Goal: Task Accomplishment & Management: Complete application form

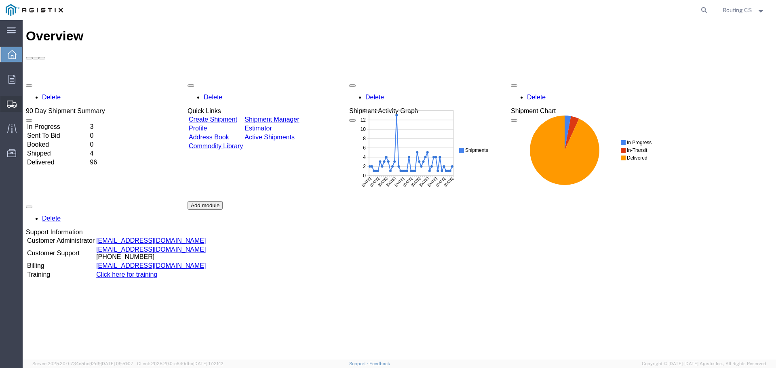
click at [0, 0] on span "Create Shipment" at bounding box center [0, 0] width 0 height 0
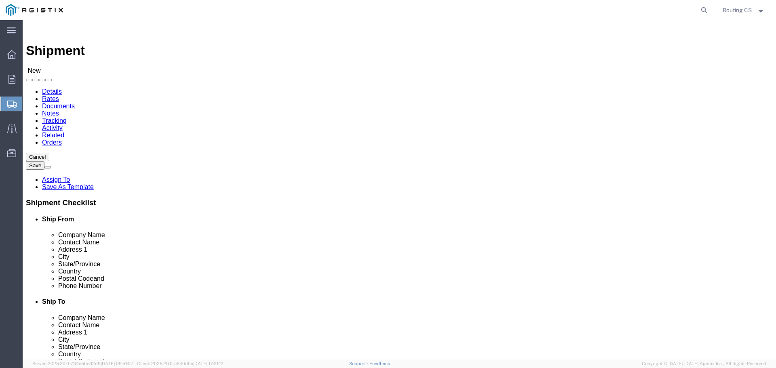
select select
click select "Select Little Giant Ladders PG&E"
select select "9596"
click select "Select Little Giant Ladders PG&E"
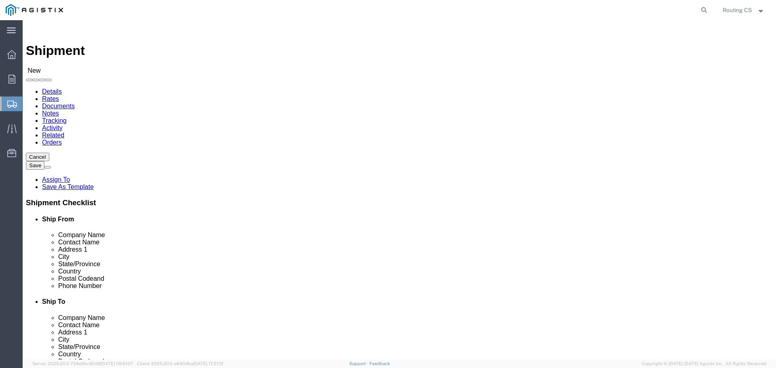
select select
click select "Select All Others [GEOGRAPHIC_DATA] [GEOGRAPHIC_DATA] [GEOGRAPHIC_DATA] [GEOGRA…"
select select "23082"
click select "Select All Others [GEOGRAPHIC_DATA] [GEOGRAPHIC_DATA] [GEOGRAPHIC_DATA] [GEOGRA…"
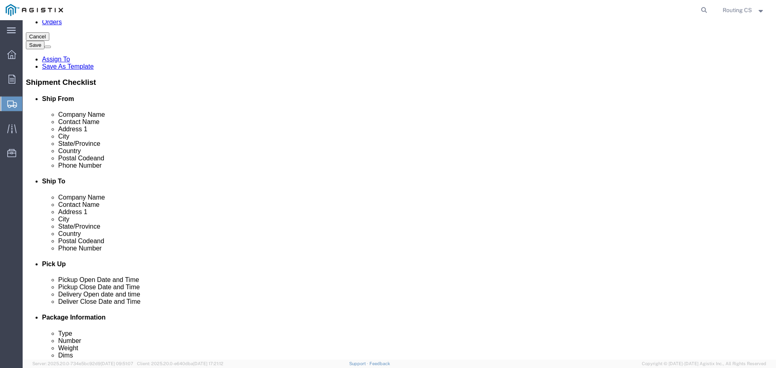
scroll to position [81, 0]
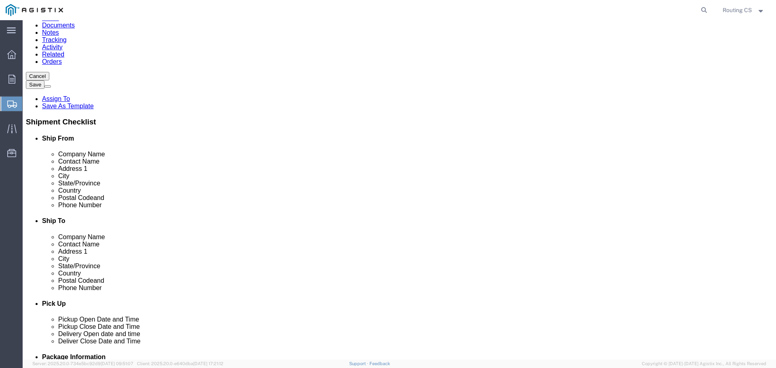
click span
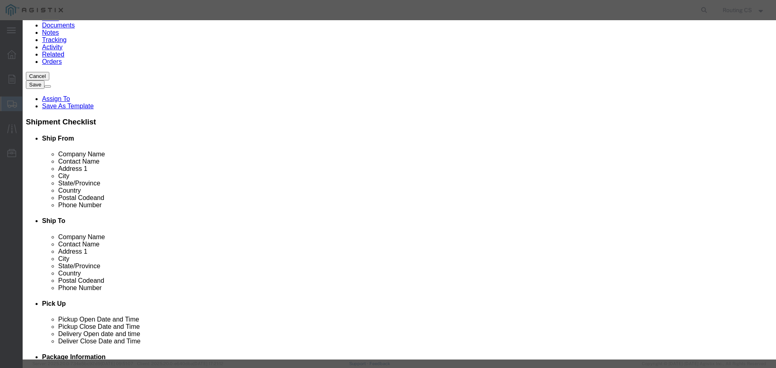
click select "Search by Address Book Name City Company Name Contact Name Country CustomerAlia…"
select select "zip"
click select "Search by Address Book Name City Company Name Contact Name Country CustomerAlia…"
click input "text"
type input "84663"
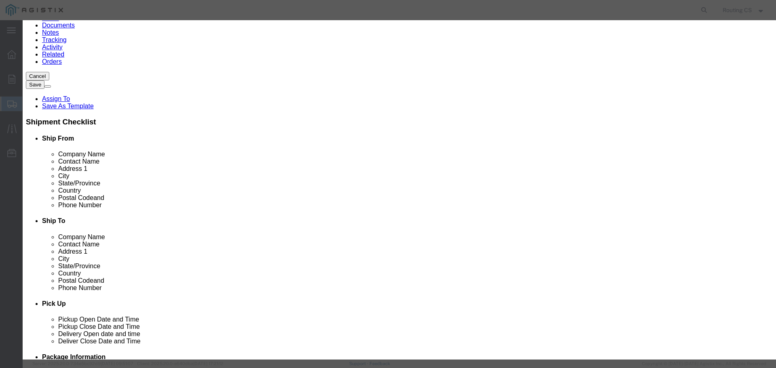
click icon "button"
click button "Select"
select select "UT"
drag, startPoint x: 323, startPoint y: 74, endPoint x: 219, endPoint y: 75, distance: 104.7
click div "Search by Address Book Name City Company Name Contact Name Country CustomerAlia…"
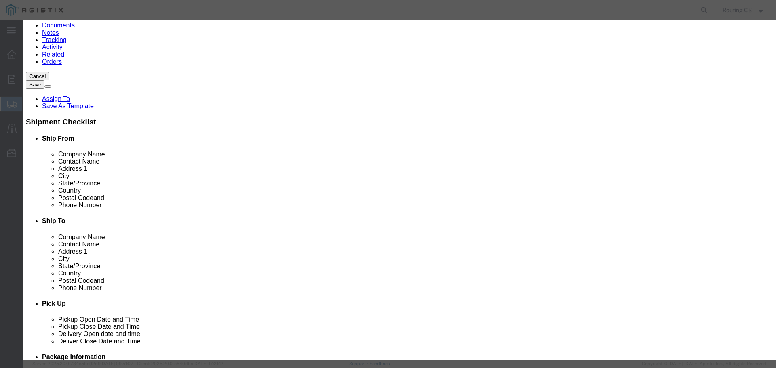
type input "94015"
click button "button"
click button "Select"
select select "CA"
click button "Close"
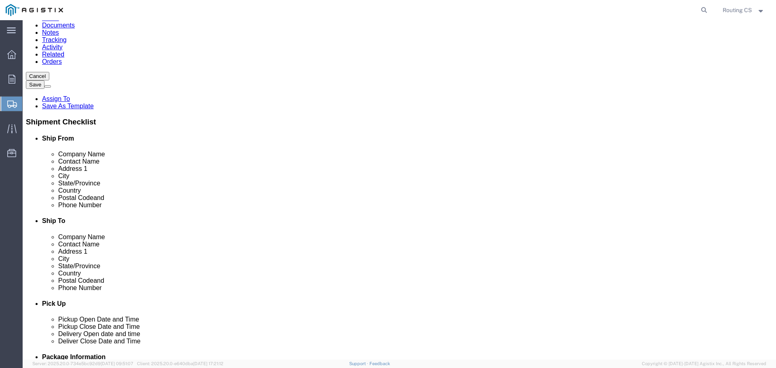
drag, startPoint x: 445, startPoint y: 196, endPoint x: 400, endPoint y: 197, distance: 44.9
click div
drag, startPoint x: 428, startPoint y: 198, endPoint x: 377, endPoint y: 206, distance: 51.4
click div "Location My Profile Location (OBSOLETE) [PERSON_NAME] SC - GC TRAILER (OBSOLETE…"
type input "COLMA"
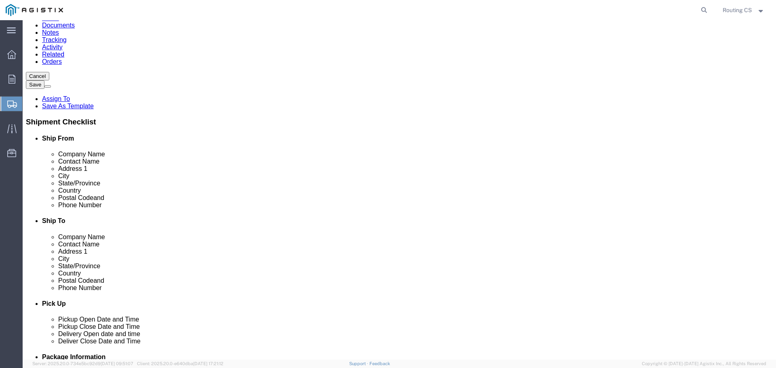
click input "text"
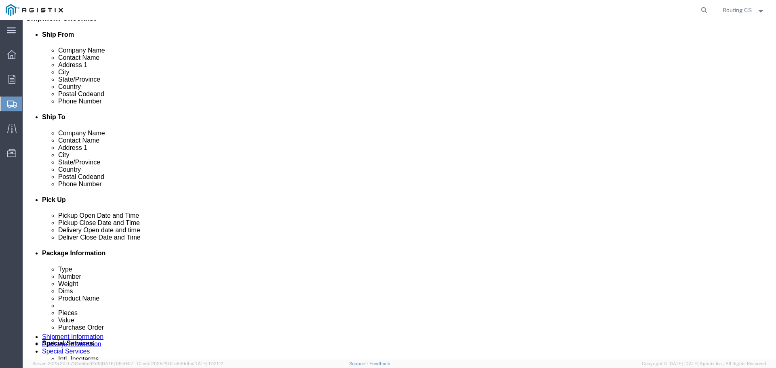
scroll to position [202, 0]
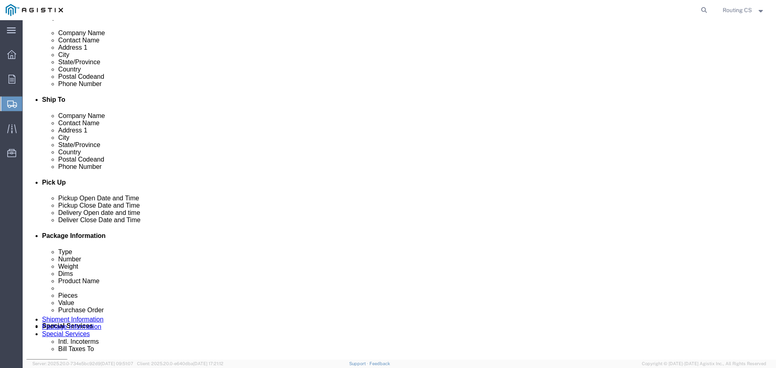
type input "BDG C / [PERSON_NAME]"
click input "text"
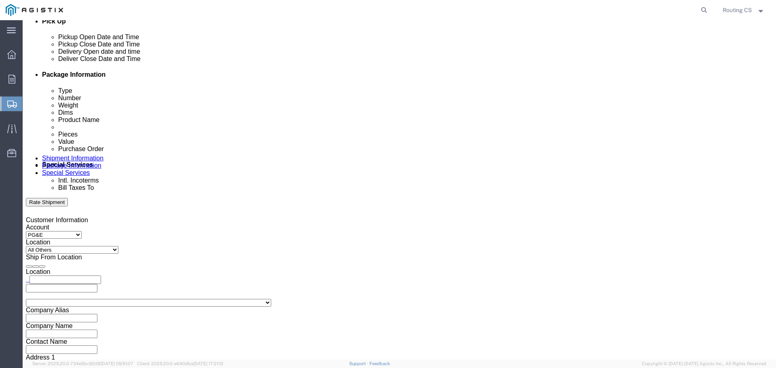
scroll to position [364, 0]
type input "9253130360"
click div "[DATE] 11:00 AM"
type input "3:30 PM"
click button "Apply"
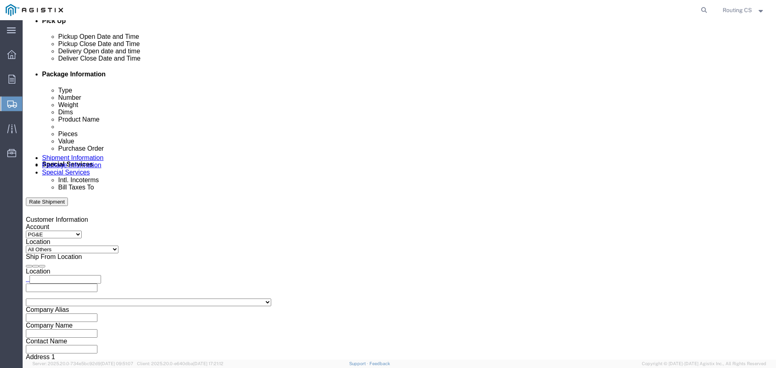
click div
click input "4:30 PM"
type input "8:30 AM"
click button "Apply"
click div
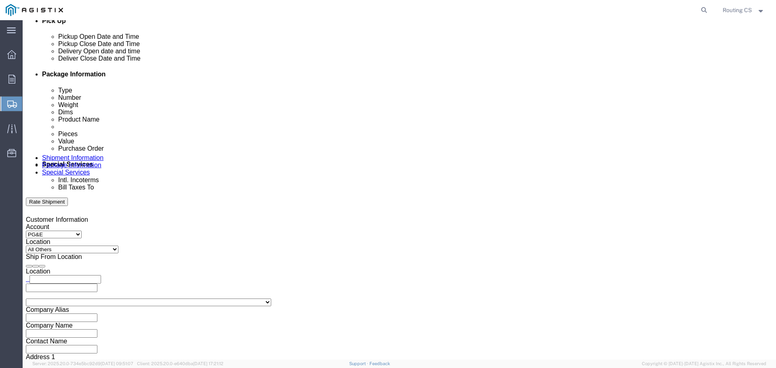
type input "5:00 PM"
drag, startPoint x: 543, startPoint y: 268, endPoint x: 467, endPoint y: 183, distance: 113.6
click button "Apply"
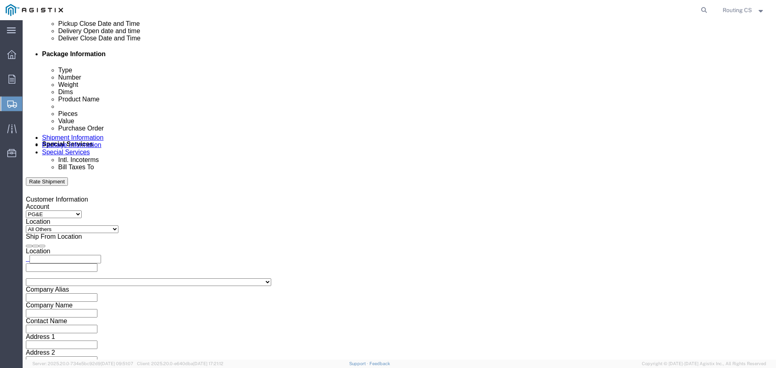
scroll to position [421, 0]
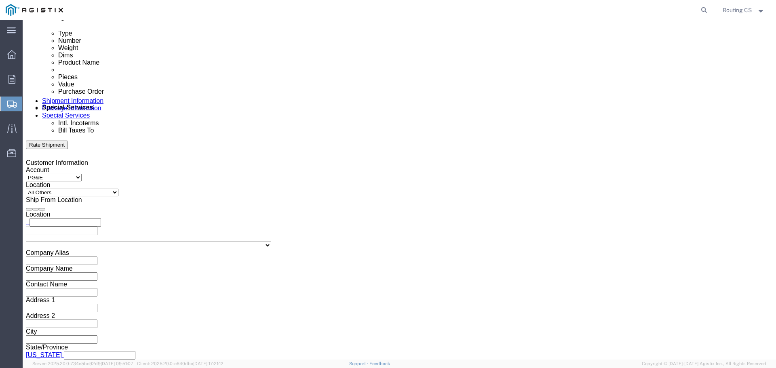
click input "text"
type input "2701255789"
click select "Select"
click select "Select Air Less than Truckload Multi-Leg Ocean Freight Rail Small Parcel Truckl…"
select select "LTL"
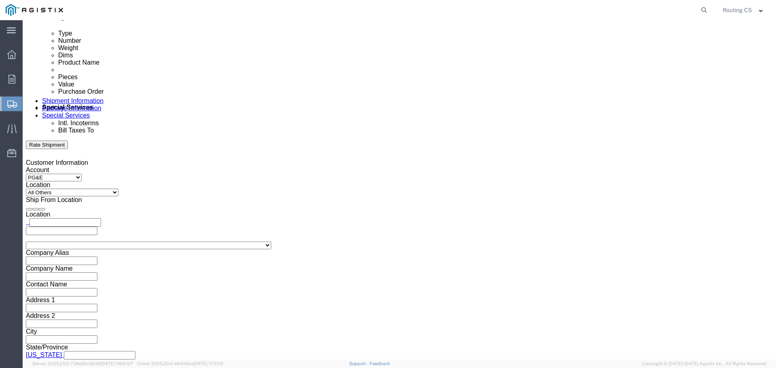
click select "Select Air Less than Truckload Multi-Leg Ocean Freight Rail Small Parcel Truckl…"
click button "Continue"
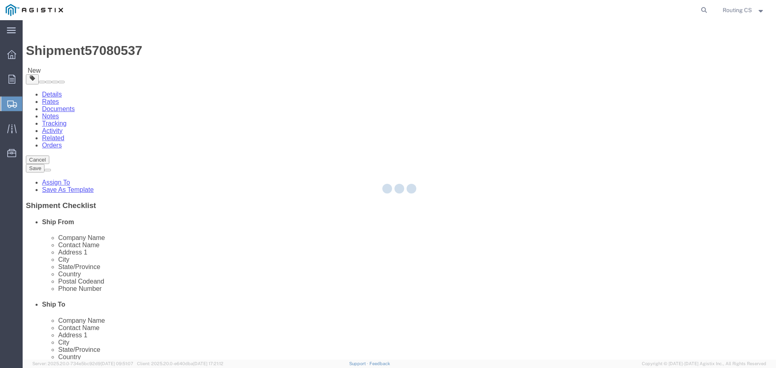
select select "CBOX"
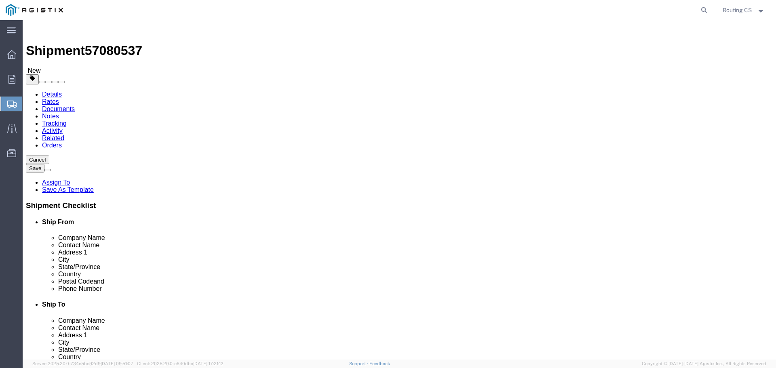
drag, startPoint x: 115, startPoint y: 168, endPoint x: 153, endPoint y: 71, distance: 104.5
click input "text"
type input "104"
type input "23"
type input "7"
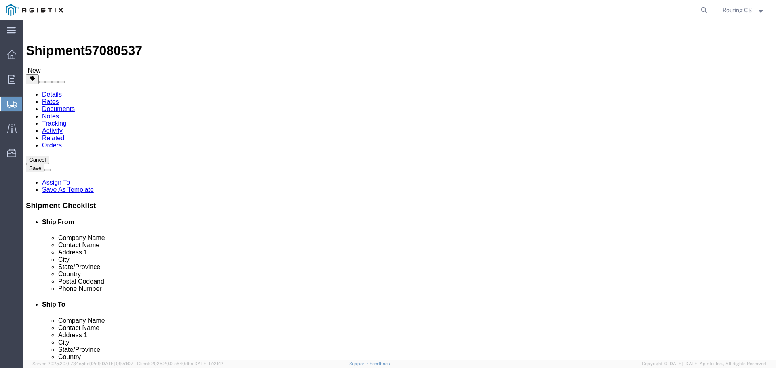
type input "44"
click link "Add Content"
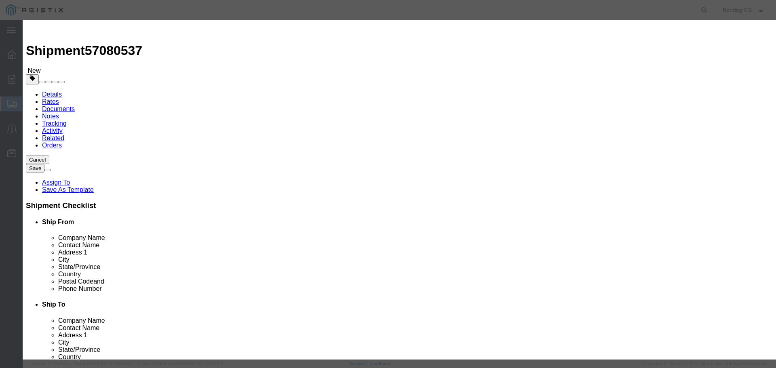
click input "text"
type input "LADDER"
type input "1"
type input "378"
select select "USD"
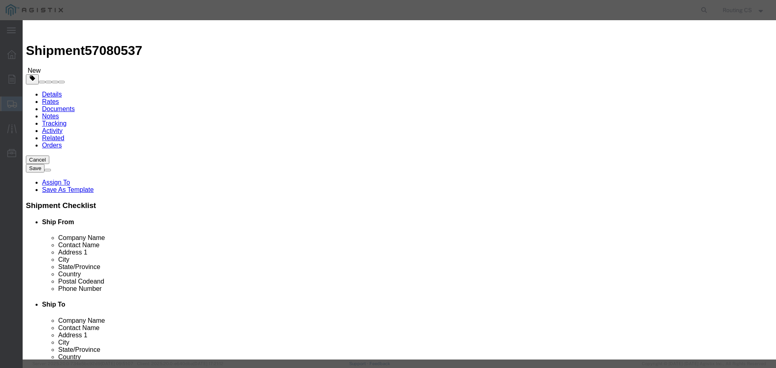
select select "175"
click button "Save & Close"
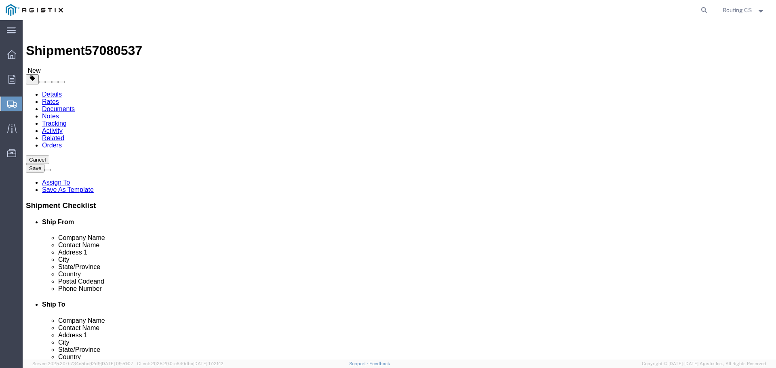
click button "Rate Shipment"
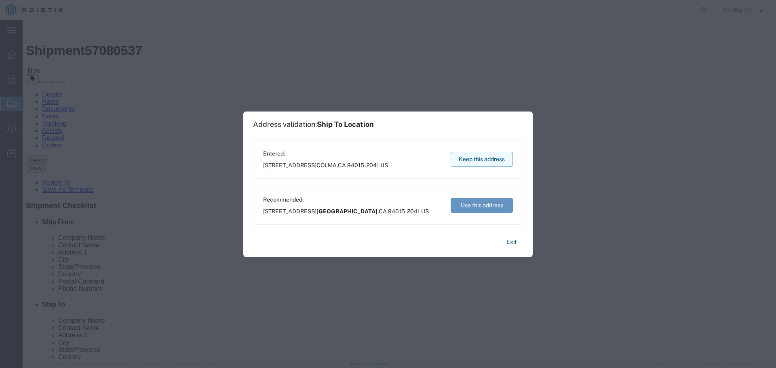
click at [469, 161] on button "Keep this address" at bounding box center [482, 159] width 62 height 15
